Goal: Task Accomplishment & Management: Manage account settings

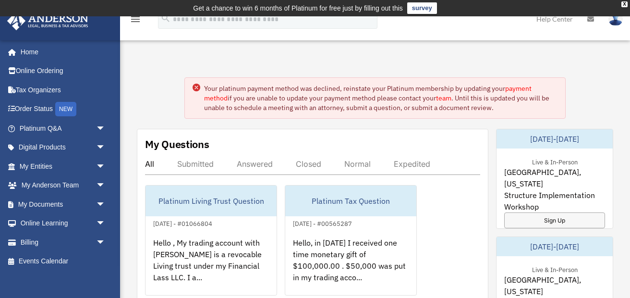
click at [195, 86] on circle at bounding box center [197, 88] width 8 height 8
click at [197, 85] on circle at bounding box center [197, 88] width 8 height 8
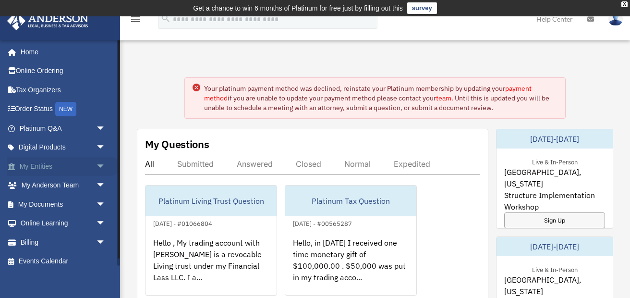
click at [38, 166] on link "My Entities arrow_drop_down" at bounding box center [63, 166] width 113 height 19
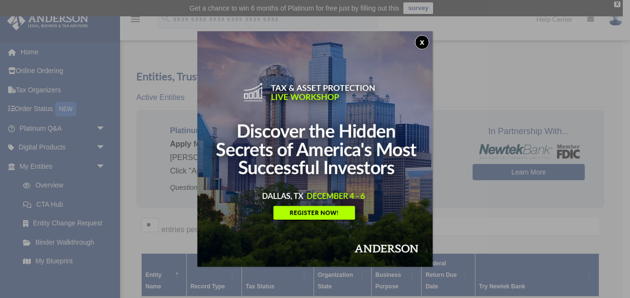
click at [424, 42] on button "x" at bounding box center [422, 42] width 14 height 14
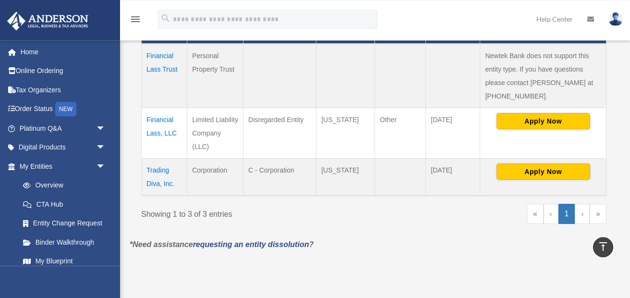
scroll to position [254, 0]
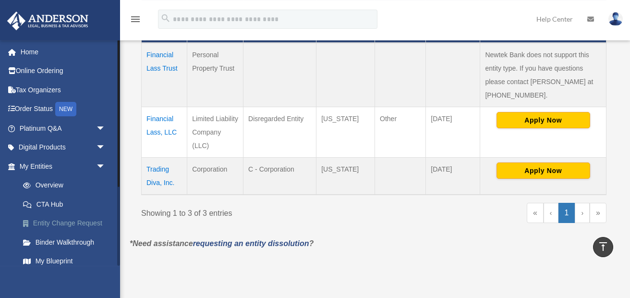
click at [71, 222] on link "Entity Change Request" at bounding box center [66, 223] width 107 height 19
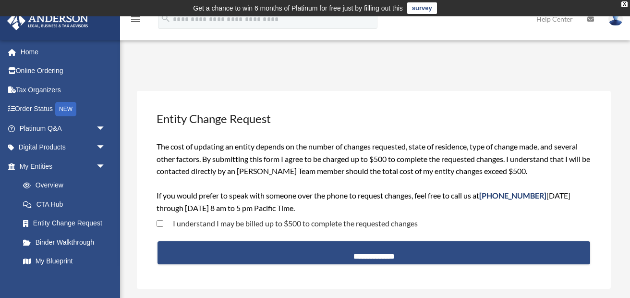
click at [614, 21] on img at bounding box center [615, 19] width 14 height 14
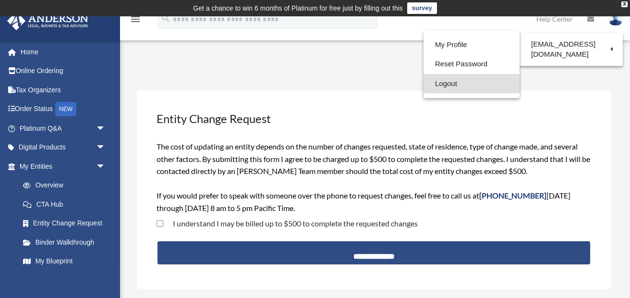
click at [440, 85] on link "Logout" at bounding box center [472, 84] width 96 height 20
